Goal: Information Seeking & Learning: Learn about a topic

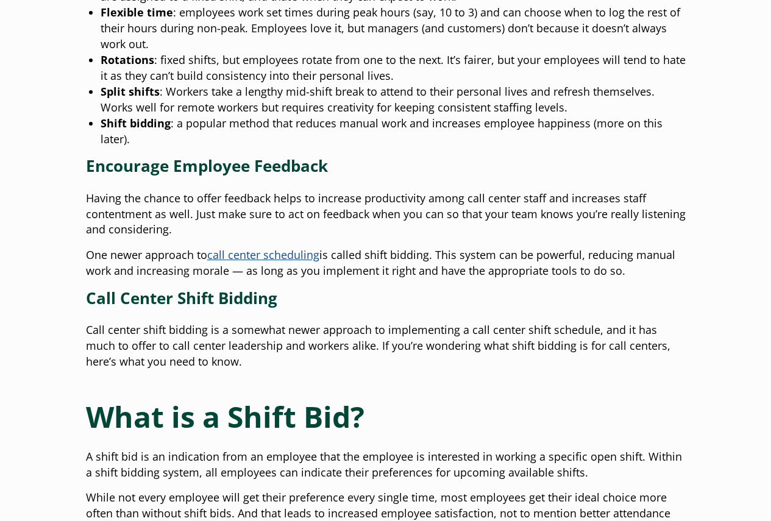
scroll to position [915, 0]
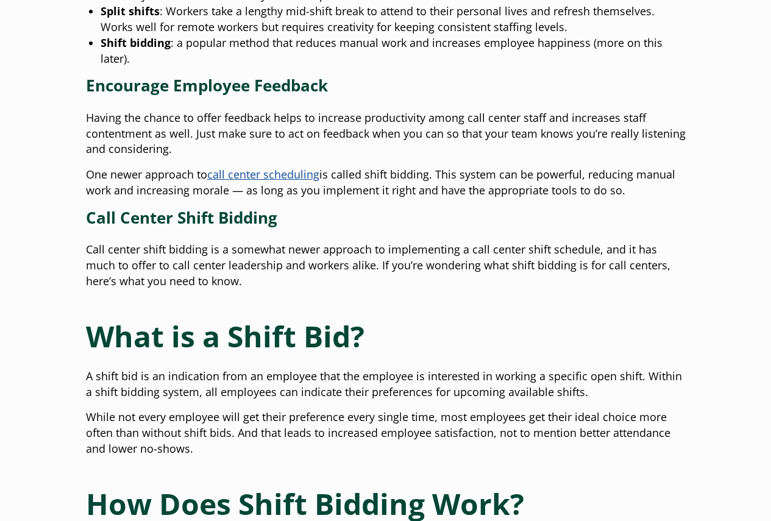
click at [272, 174] on span "call center scheduling" at bounding box center [263, 174] width 112 height 15
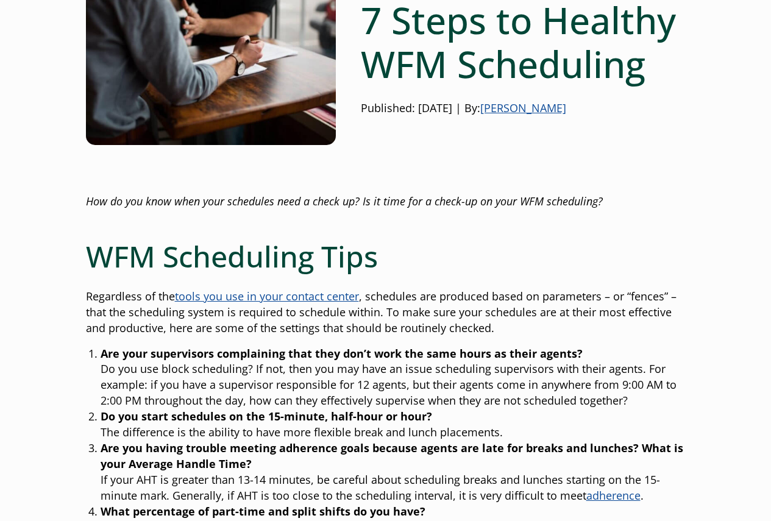
scroll to position [183, 0]
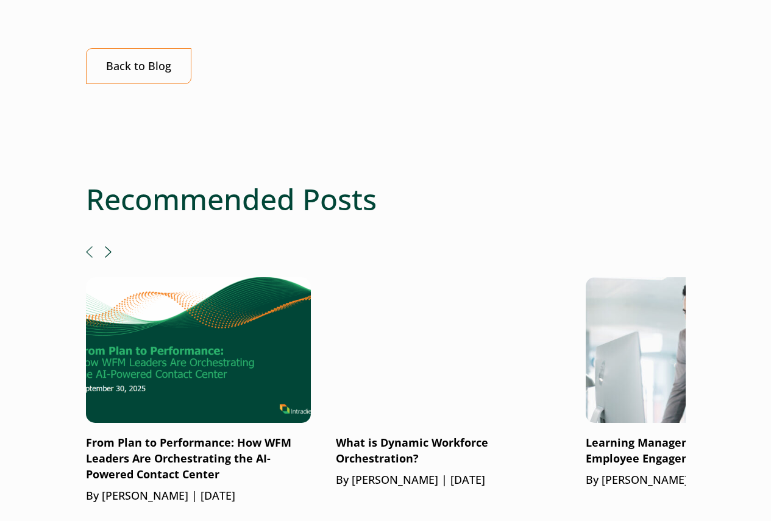
scroll to position [2012, 0]
